Goal: Transaction & Acquisition: Purchase product/service

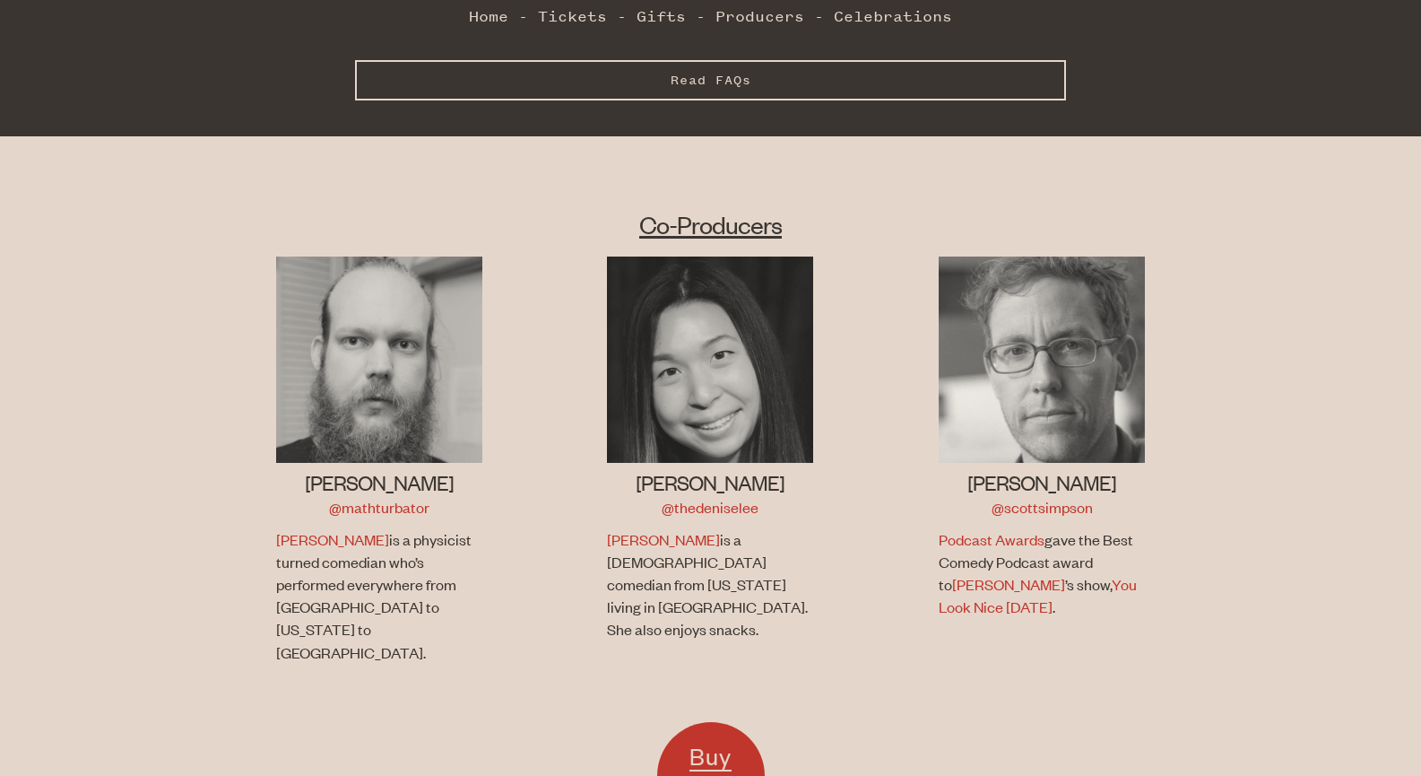
scroll to position [1041, 0]
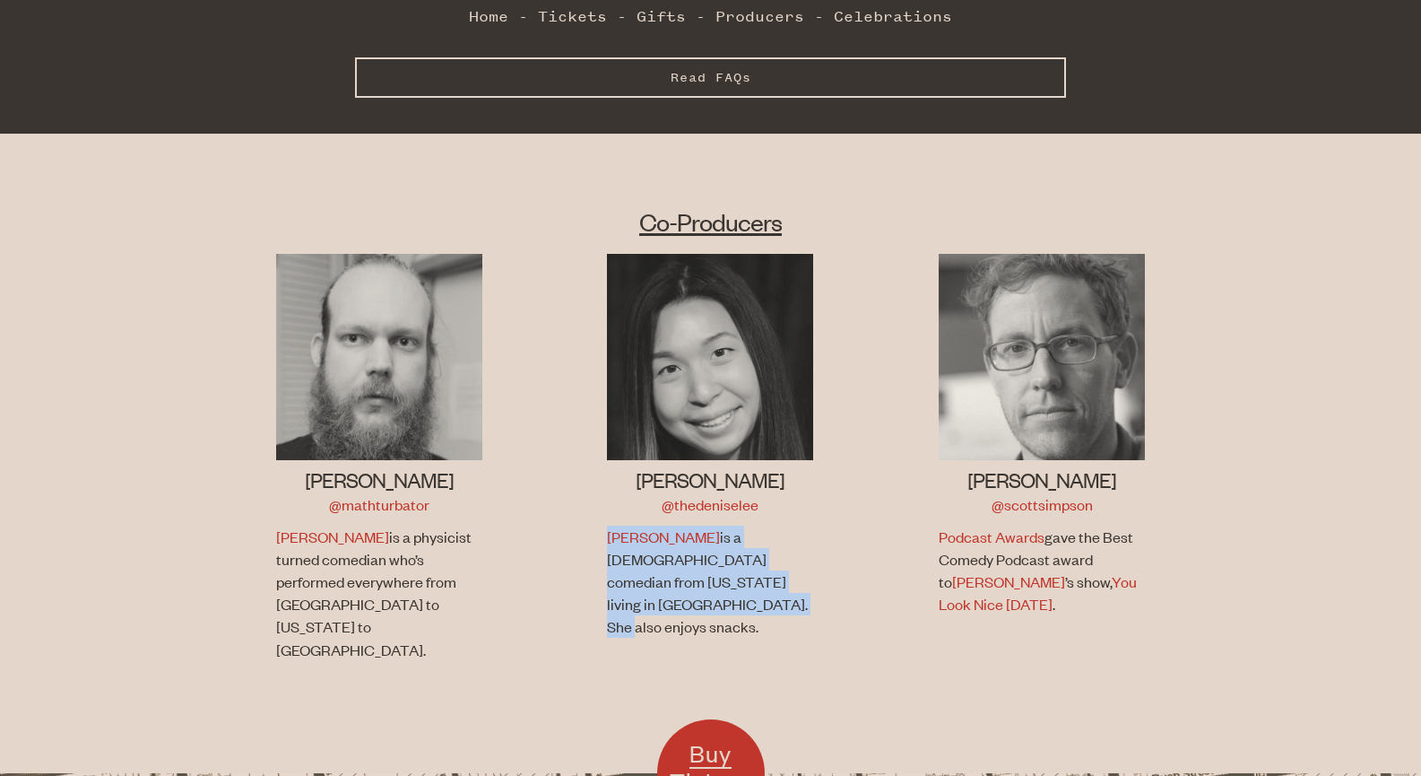
drag, startPoint x: 715, startPoint y: 548, endPoint x: 589, endPoint y: 483, distance: 141.2
click at [589, 483] on li "[PERSON_NAME] @thedeniselee [PERSON_NAME] is a [DEMOGRAPHIC_DATA] comedian from…" at bounding box center [711, 469] width 332 height 430
click at [590, 483] on li "[PERSON_NAME] @thedeniselee [PERSON_NAME] is a [DEMOGRAPHIC_DATA] comedian from…" at bounding box center [711, 469] width 332 height 430
drag, startPoint x: 595, startPoint y: 476, endPoint x: 728, endPoint y: 553, distance: 154.3
click at [728, 553] on li "[PERSON_NAME] @thedeniselee [PERSON_NAME] is a [DEMOGRAPHIC_DATA] comedian from…" at bounding box center [711, 469] width 332 height 430
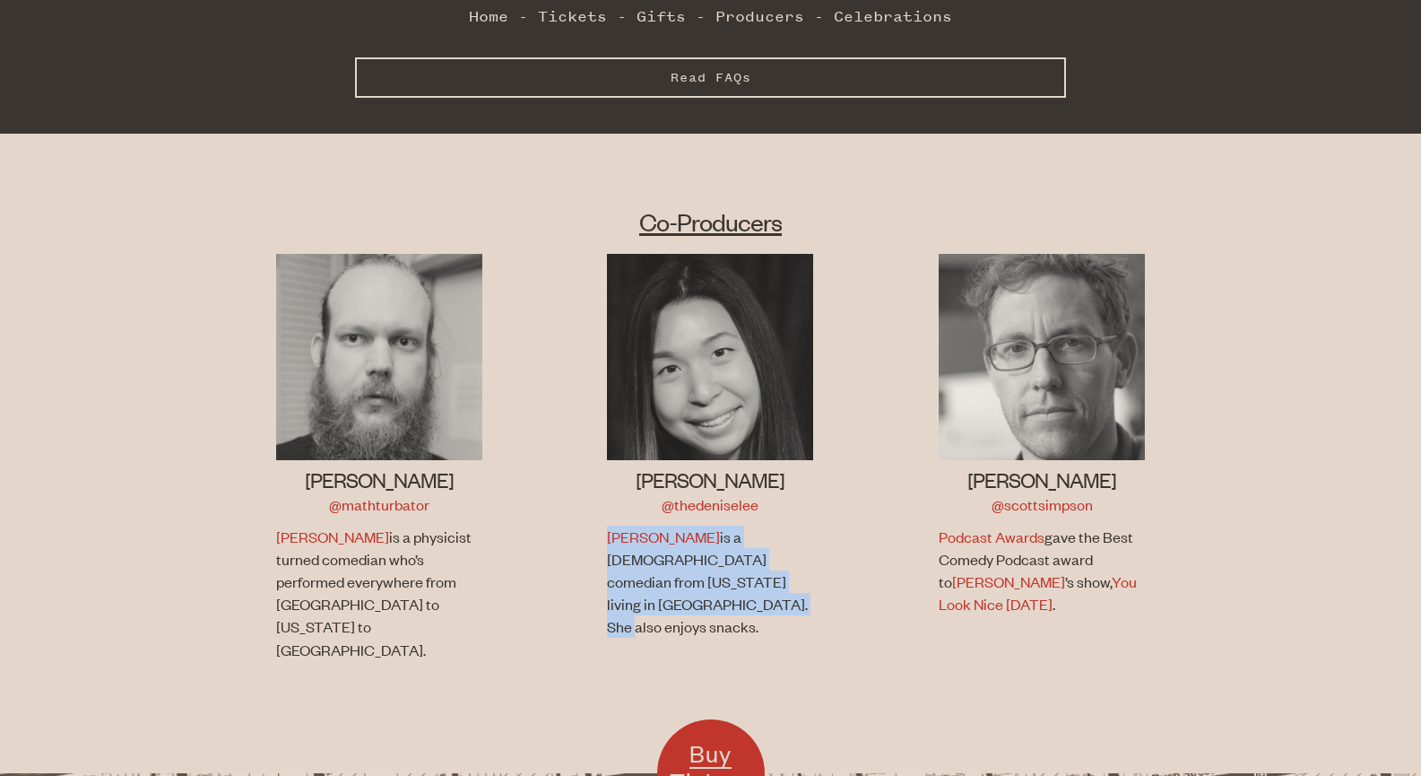
click at [728, 553] on p "[PERSON_NAME] is a [DEMOGRAPHIC_DATA] comedian from [US_STATE] living in [GEOGR…" at bounding box center [708, 582] width 202 height 113
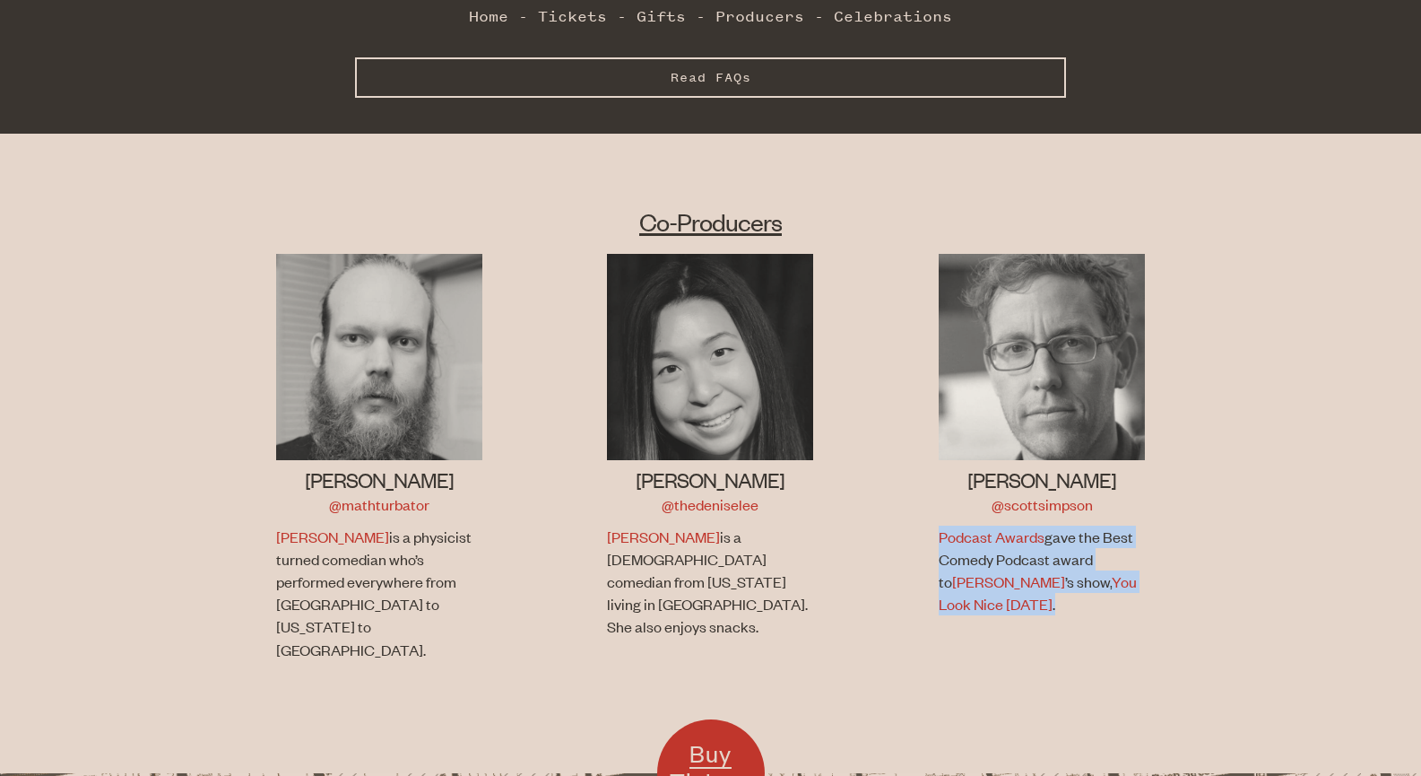
drag, startPoint x: 915, startPoint y: 487, endPoint x: 1009, endPoint y: 547, distance: 111.7
click at [1009, 547] on li "[PERSON_NAME] @[PERSON_NAME] Podcast Awards gave the Best Comedy Podcast award …" at bounding box center [1042, 469] width 332 height 430
click at [1009, 547] on p "Podcast Awards gave the Best Comedy Podcast award to [PERSON_NAME] ’s show, You…" at bounding box center [1040, 571] width 202 height 91
drag, startPoint x: 1016, startPoint y: 549, endPoint x: 917, endPoint y: 475, distance: 123.0
click at [917, 475] on li "[PERSON_NAME] @[PERSON_NAME] Podcast Awards gave the Best Comedy Podcast award …" at bounding box center [1042, 469] width 332 height 430
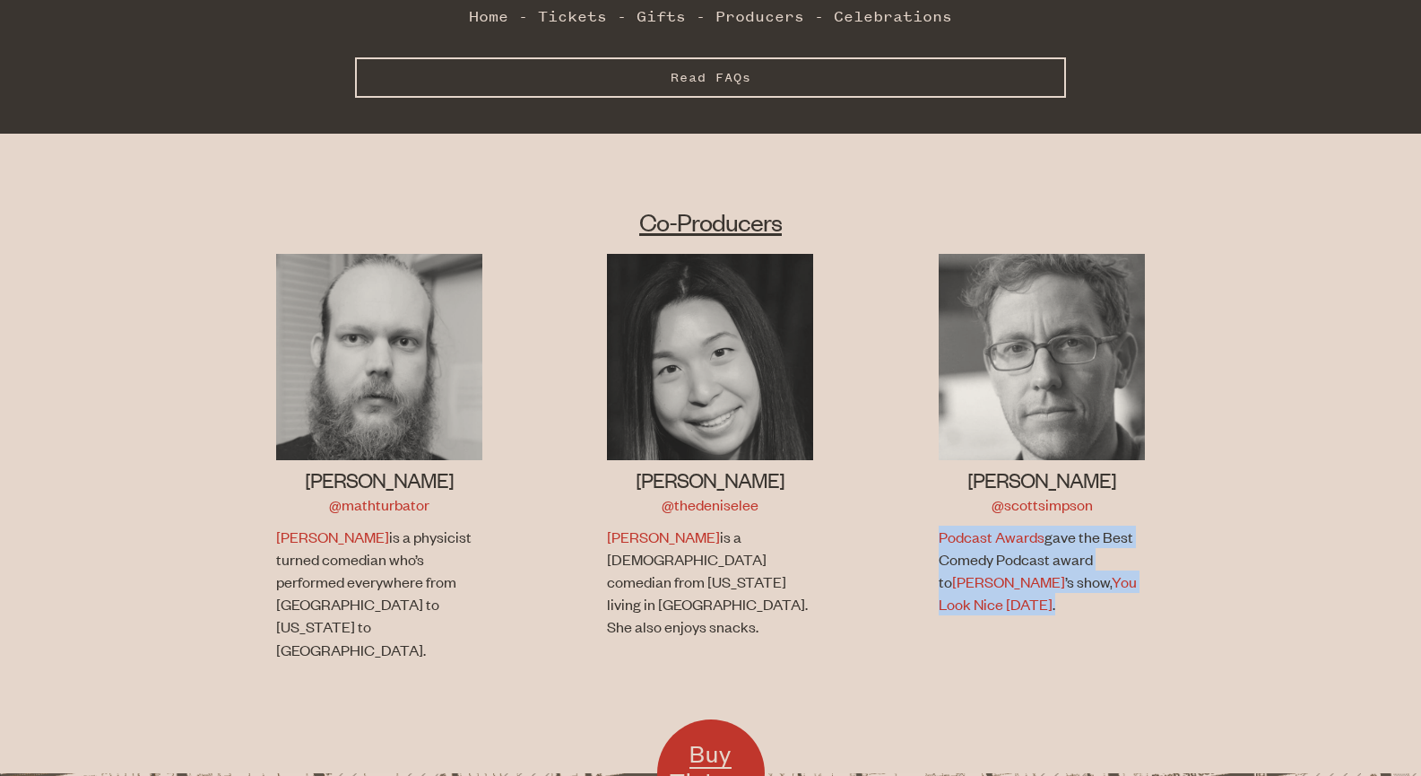
click at [917, 475] on li "[PERSON_NAME] @[PERSON_NAME] Podcast Awards gave the Best Comedy Podcast award …" at bounding box center [1042, 469] width 332 height 430
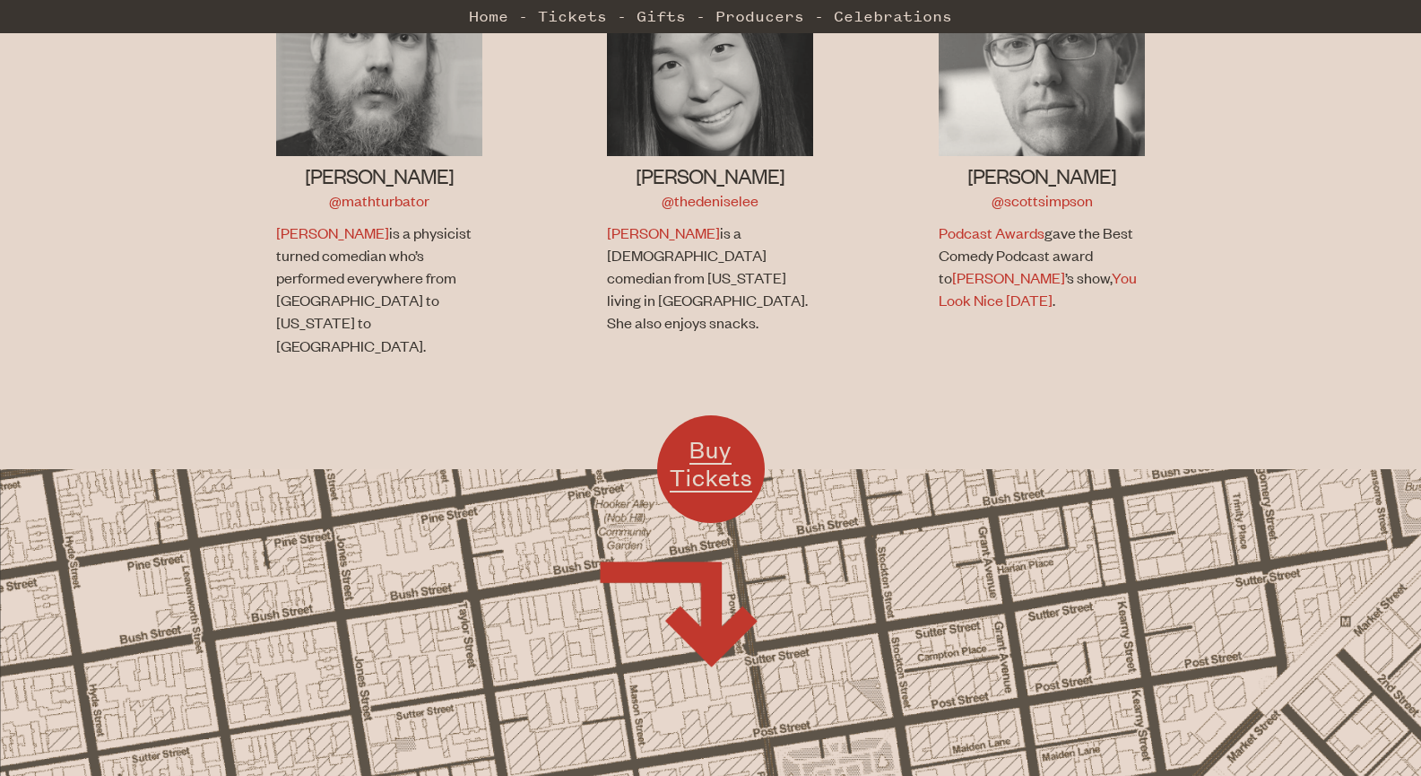
scroll to position [1343, 0]
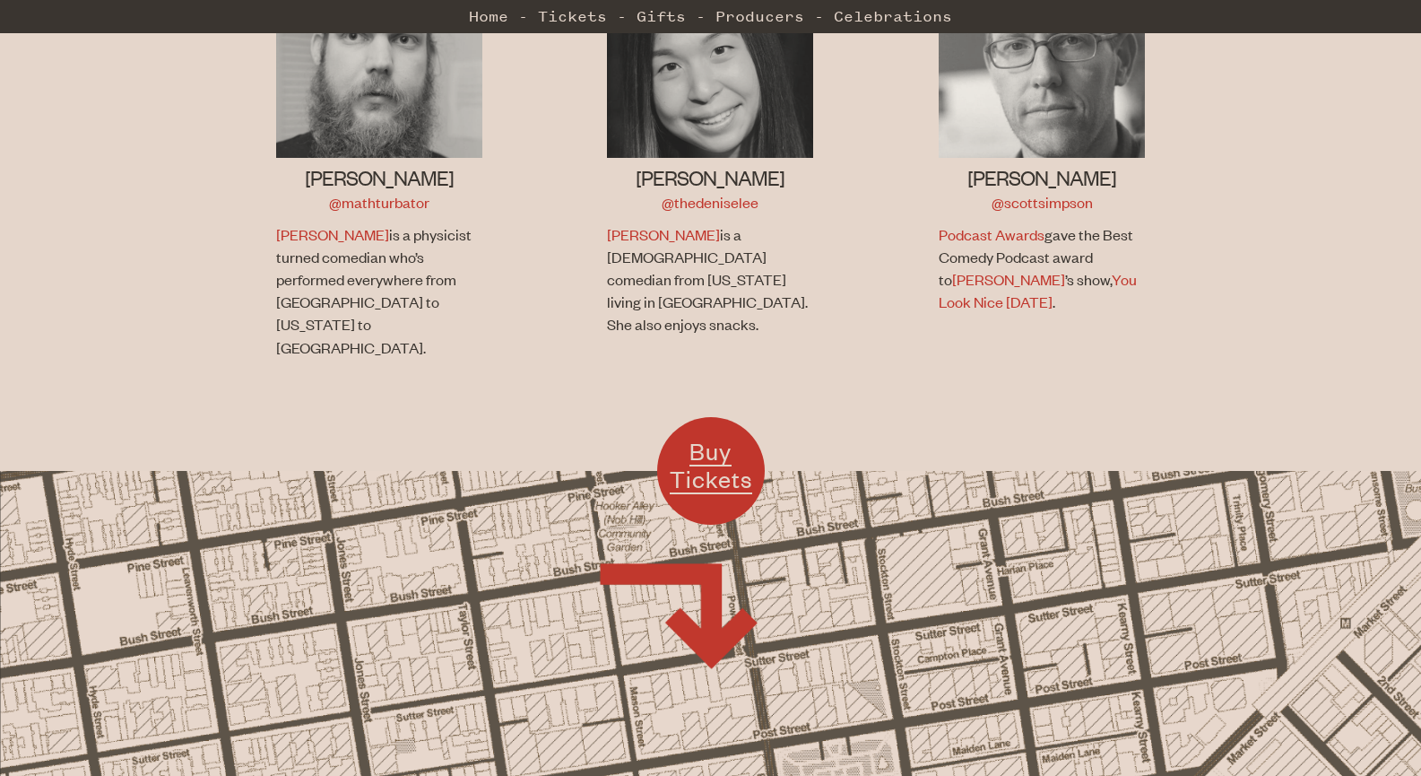
click at [716, 436] on span "Buy Tickets" at bounding box center [711, 465] width 83 height 58
